Goal: Task Accomplishment & Management: Manage account settings

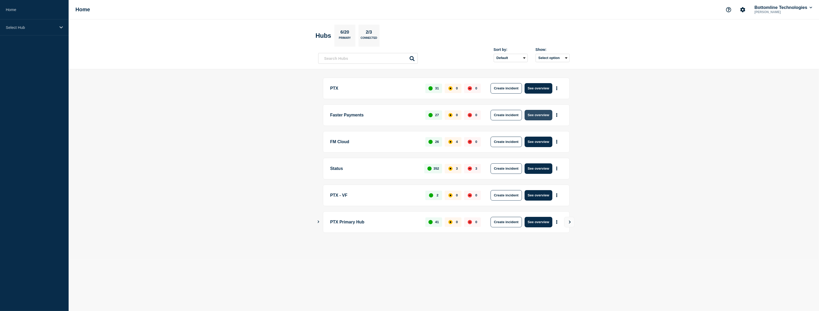
click at [540, 116] on button "See overview" at bounding box center [539, 115] width 28 height 10
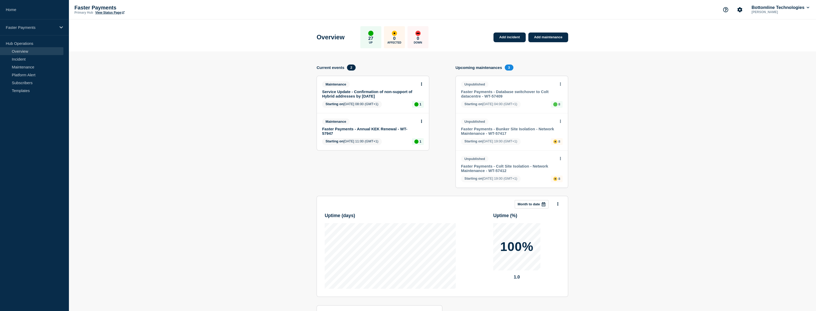
click at [373, 128] on link "Faster Payments - Annual KEK Renewal - WT-57947" at bounding box center [369, 131] width 95 height 9
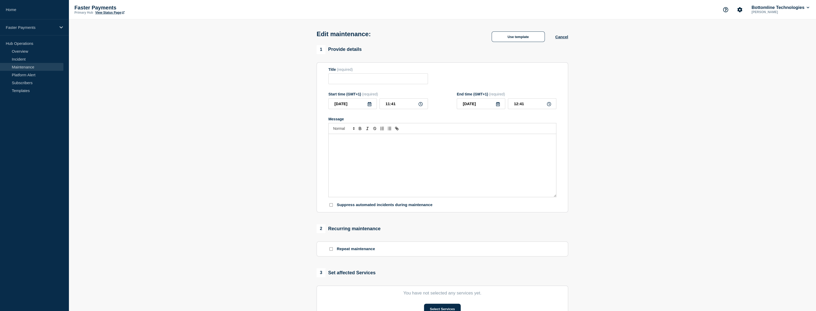
type input "Faster Payments - Annual KEK Renewal - WT-57947"
type input "11:00"
type input "13:00"
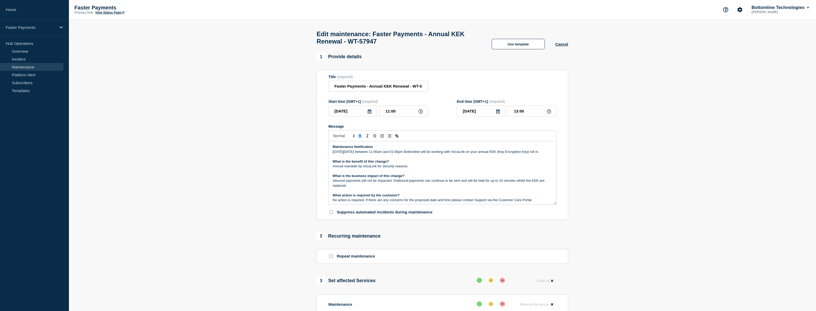
click at [331, 150] on div "Maintenance Notification [DATE][DATE] between 11:00am and 01:00pm Bottomline wi…" at bounding box center [441, 172] width 227 height 63
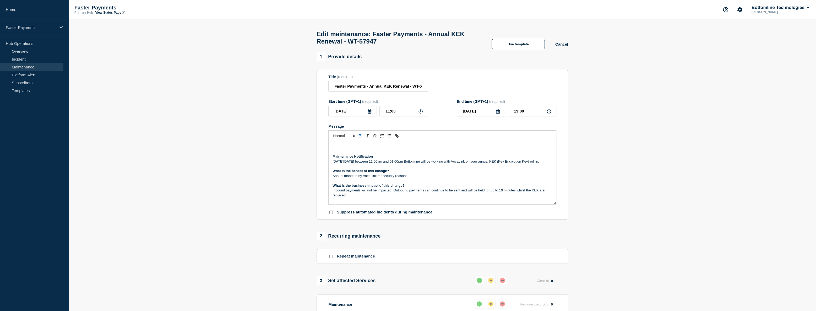
click at [333, 148] on p "Message" at bounding box center [441, 146] width 219 height 5
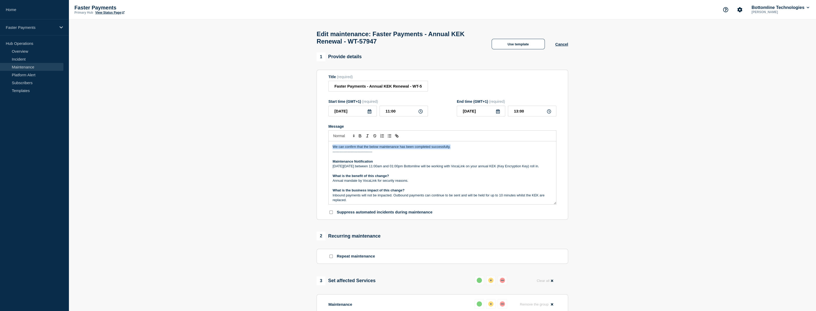
drag, startPoint x: 331, startPoint y: 150, endPoint x: 467, endPoint y: 147, distance: 136.0
click at [467, 147] on div "We can confirm that the below maintenance has been completed successfully. ----…" at bounding box center [441, 172] width 227 height 63
click at [360, 137] on icon "Toggle bold text" at bounding box center [360, 136] width 2 height 1
click at [465, 152] on p "-----------------------------------" at bounding box center [441, 151] width 219 height 5
click at [335, 90] on input "Faster Payments - Annual KEK Renewal - WT-57947" at bounding box center [378, 86] width 100 height 11
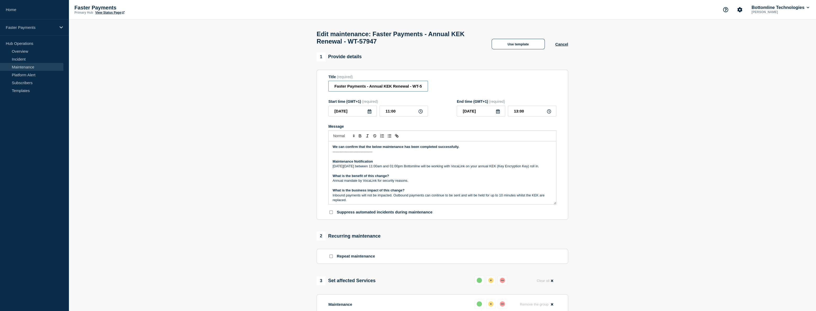
drag, startPoint x: 332, startPoint y: 88, endPoint x: 321, endPoint y: 91, distance: 12.0
click at [321, 91] on section "Title (required) Faster Payments - Annual KEK Renewal - WT-57947 Start time (GM…" at bounding box center [441, 145] width 251 height 150
type input "Completed - Faster Payments - Annual KEK Renewal - WT-57947"
click at [425, 153] on p "-----------------------------------" at bounding box center [441, 151] width 219 height 5
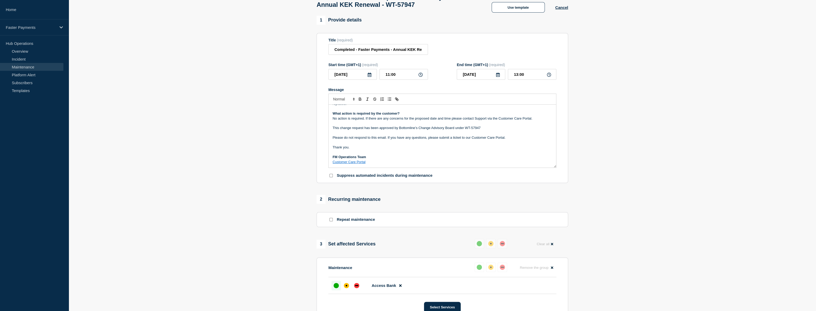
scroll to position [47, 0]
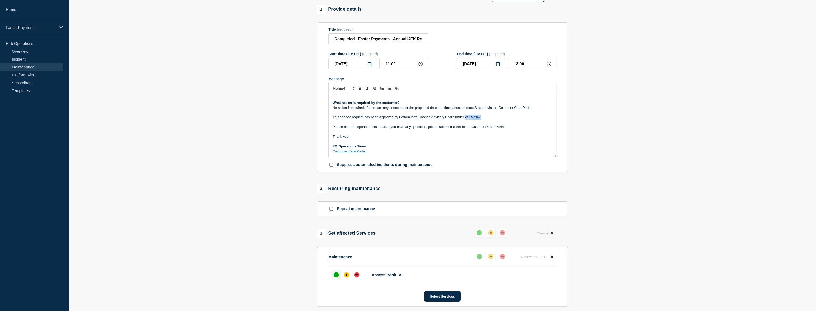
drag, startPoint x: 465, startPoint y: 120, endPoint x: 479, endPoint y: 119, distance: 14.4
click at [479, 119] on p "This change request has been approved by Bottomline’s Change Advisory Board und…" at bounding box center [441, 117] width 219 height 5
copy p "WT-57947"
click at [505, 119] on p "This change request has been approved by Bottomline’s Change Advisory Board und…" at bounding box center [441, 117] width 219 height 5
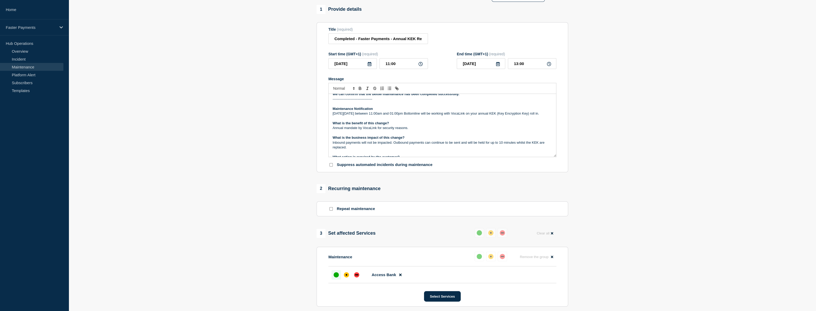
scroll to position [0, 0]
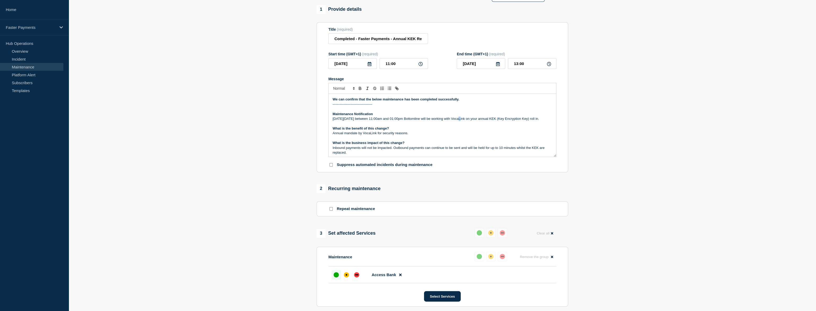
click at [474, 121] on p "[DATE][DATE] between 11:00am and 01:00pm Bottomline will be working with VocaLi…" at bounding box center [441, 118] width 219 height 5
click at [440, 135] on p "Annual mandate by VocaLink for security reasons." at bounding box center [441, 133] width 219 height 5
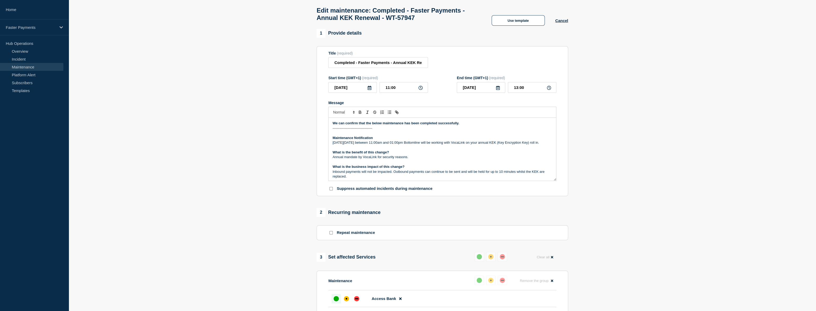
scroll to position [156, 0]
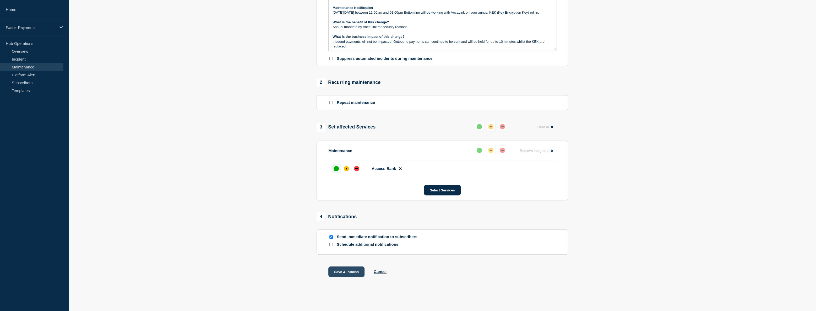
click at [342, 268] on button "Save & Publish" at bounding box center [346, 271] width 36 height 10
